Goal: Task Accomplishment & Management: Complete application form

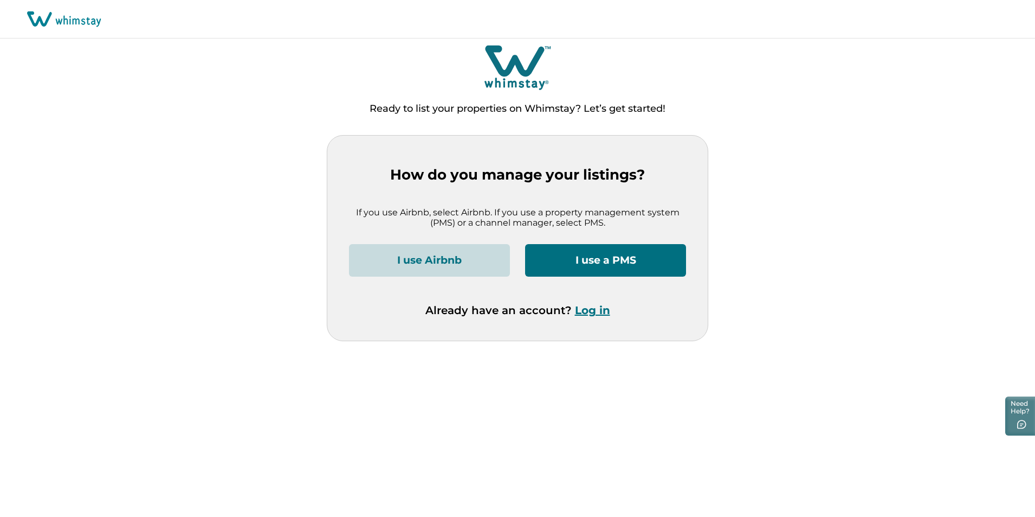
click at [441, 260] on button "I use Airbnb" at bounding box center [429, 260] width 161 height 33
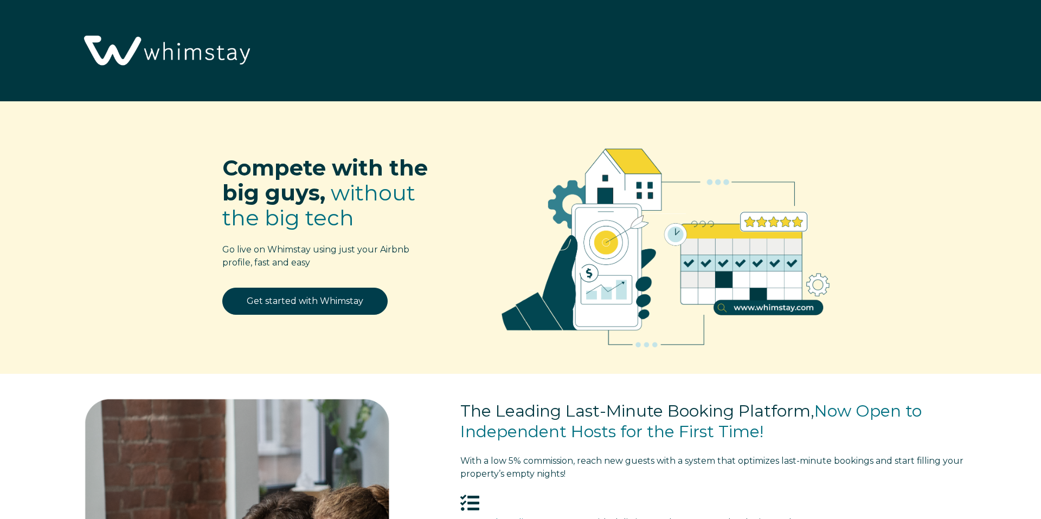
select select "SE"
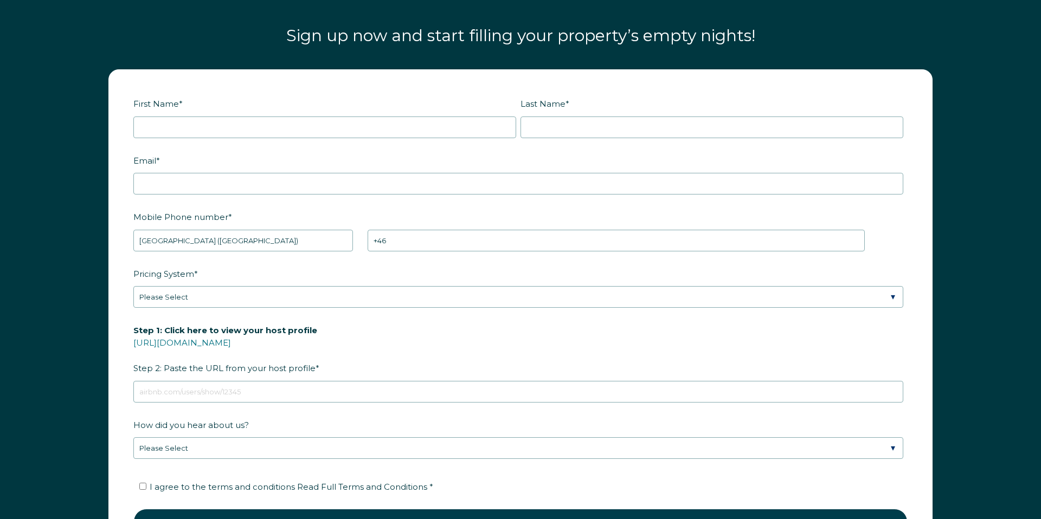
scroll to position [1500, 0]
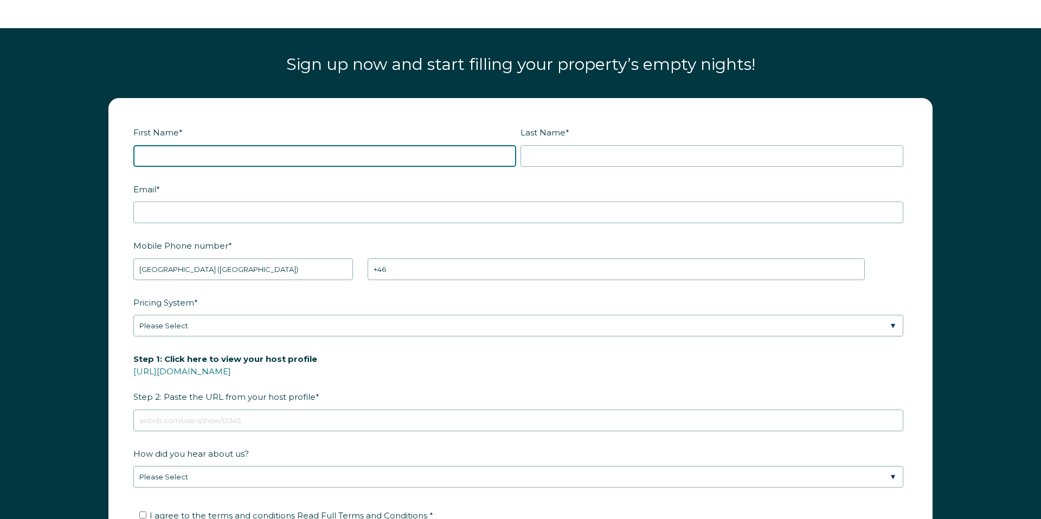
click at [183, 147] on input "First Name *" at bounding box center [324, 156] width 383 height 22
type input "[PERSON_NAME]"
